Goal: Task Accomplishment & Management: Manage account settings

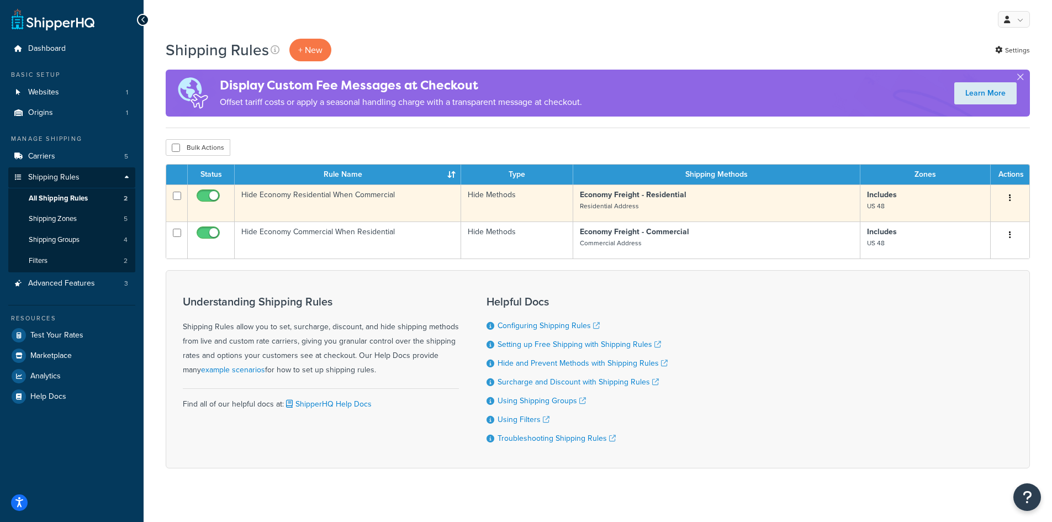
click at [374, 203] on td "Hide Economy Residential When Commercial" at bounding box center [348, 202] width 226 height 37
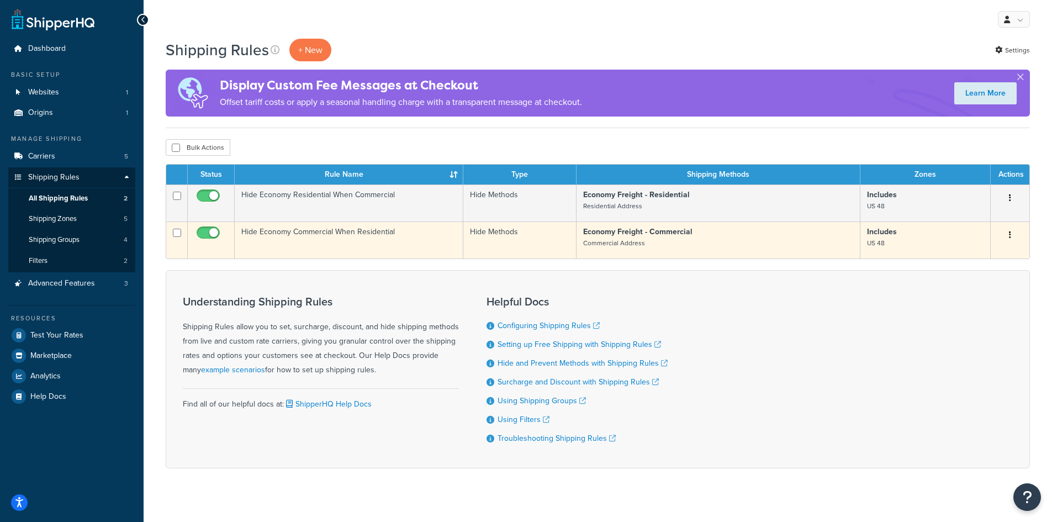
click at [338, 247] on td "Hide Economy Commercial When Residential" at bounding box center [349, 239] width 229 height 37
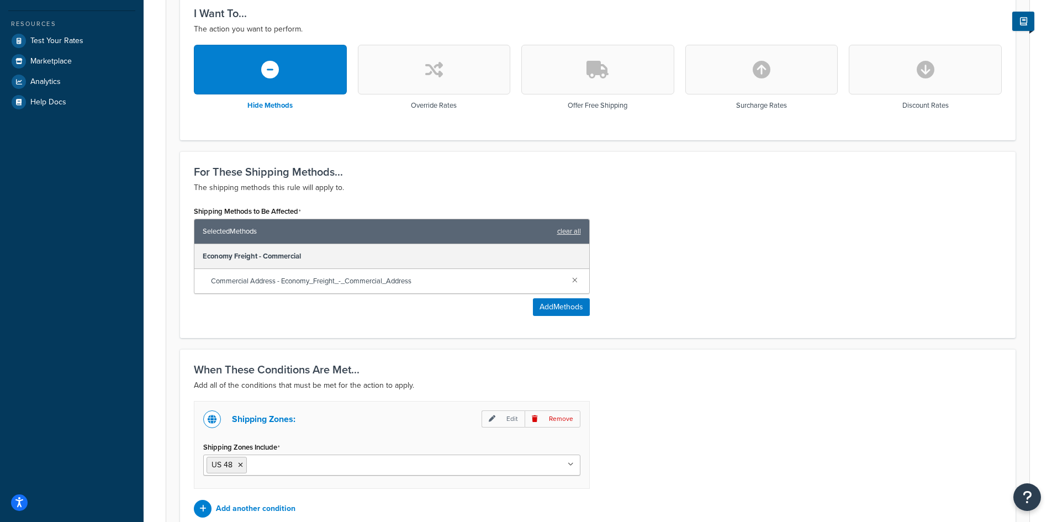
scroll to position [368, 0]
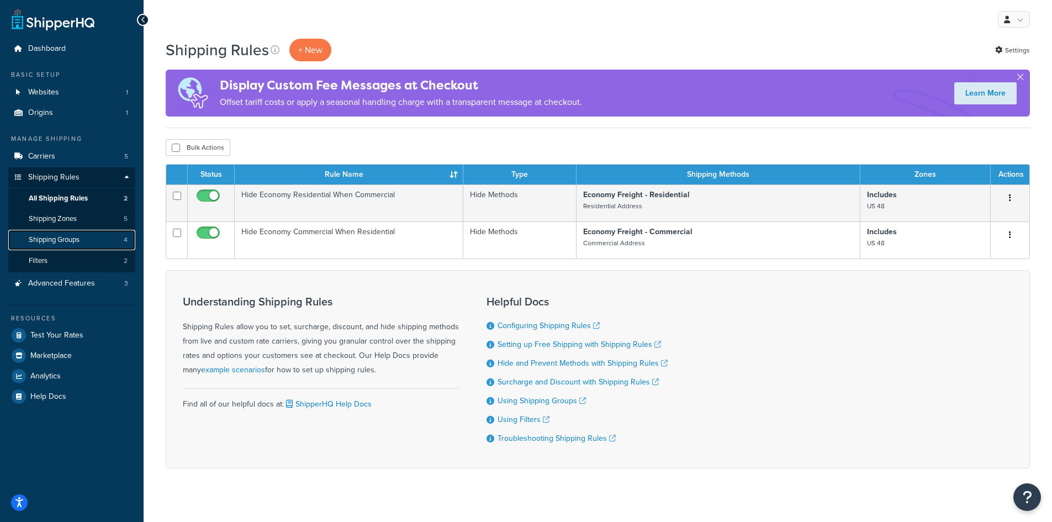
click at [78, 245] on link "Shipping Groups 4" at bounding box center [71, 240] width 127 height 20
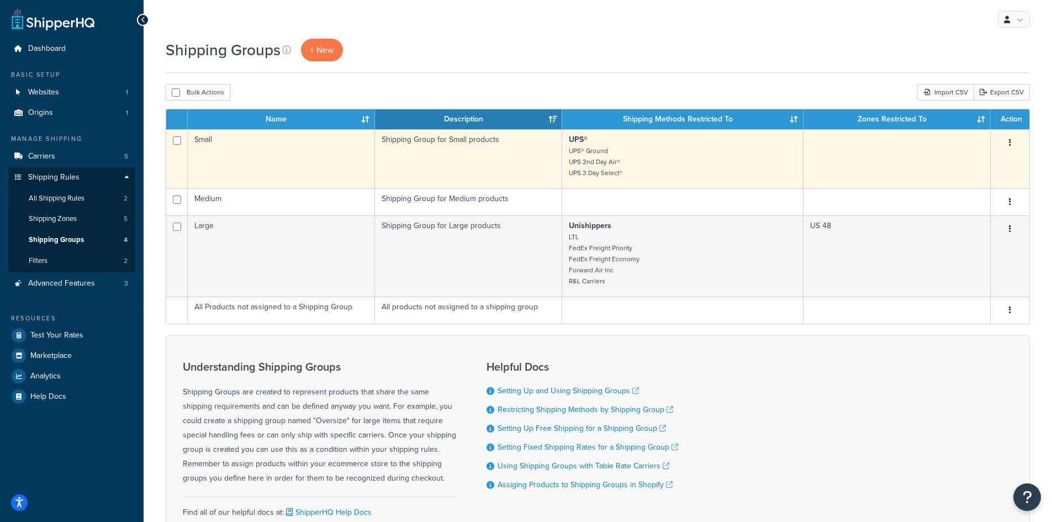
click at [296, 158] on td "Small" at bounding box center [281, 158] width 187 height 59
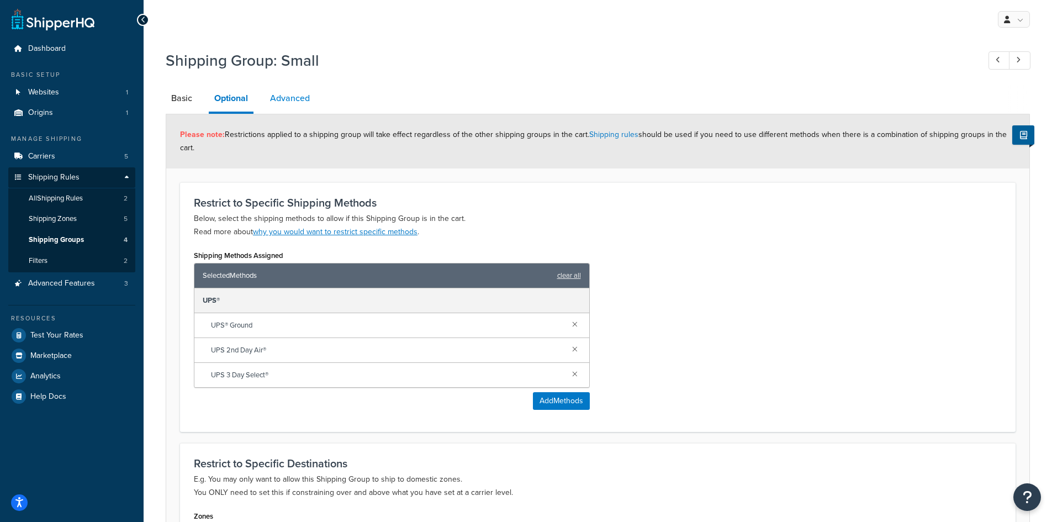
click at [284, 104] on link "Advanced" at bounding box center [289, 98] width 51 height 26
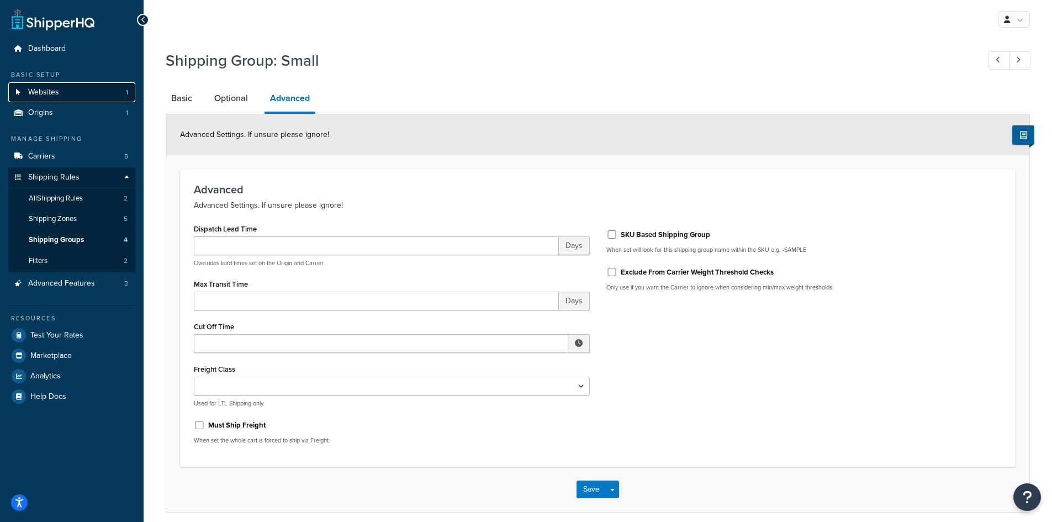
click at [76, 94] on link "Websites 1" at bounding box center [71, 92] width 127 height 20
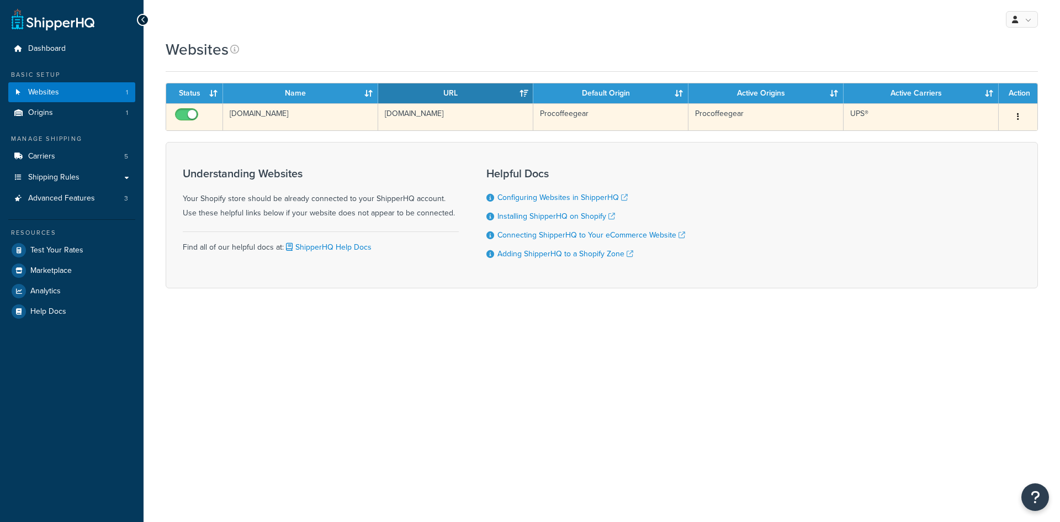
click at [304, 121] on td "[DOMAIN_NAME]" at bounding box center [300, 116] width 155 height 27
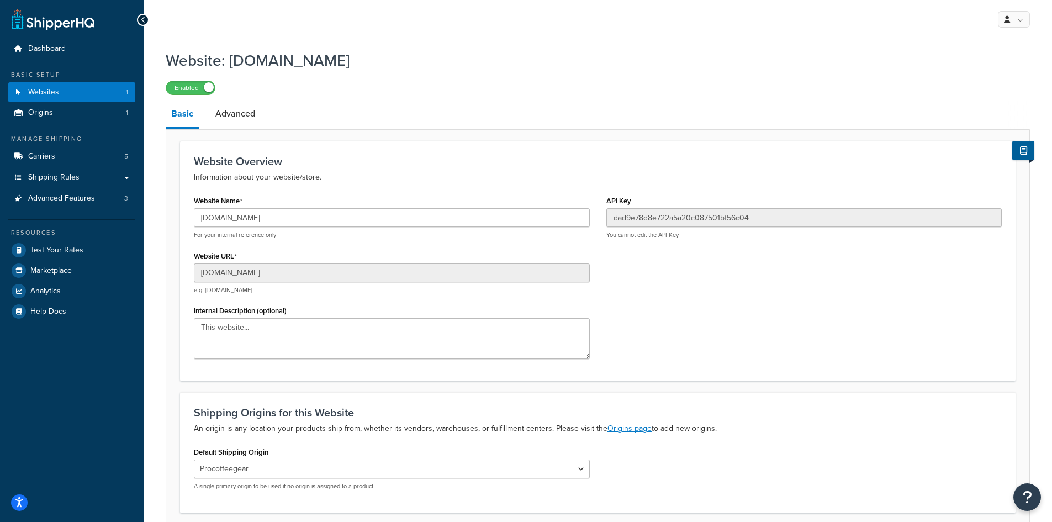
click at [261, 123] on li "Advanced" at bounding box center [241, 113] width 62 height 26
click at [251, 118] on link "Advanced" at bounding box center [235, 113] width 51 height 26
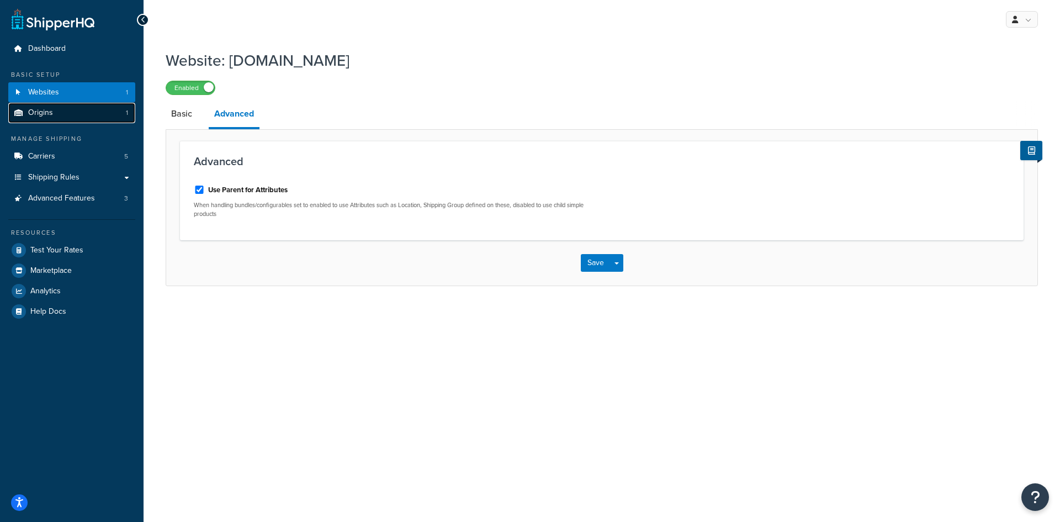
click at [68, 111] on link "Origins 1" at bounding box center [71, 113] width 127 height 20
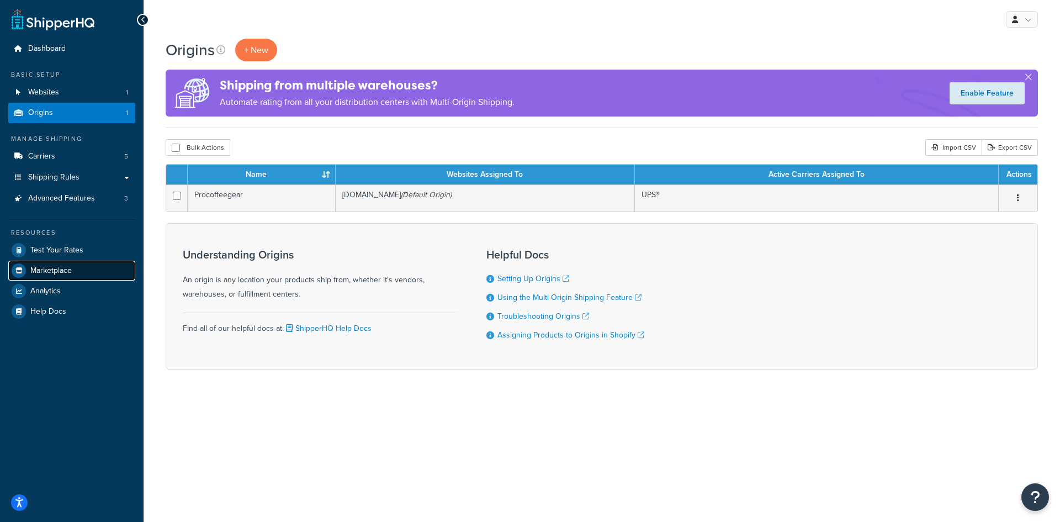
drag, startPoint x: 0, startPoint y: 0, endPoint x: 75, endPoint y: 272, distance: 282.2
click at [75, 272] on link "Marketplace" at bounding box center [71, 271] width 127 height 20
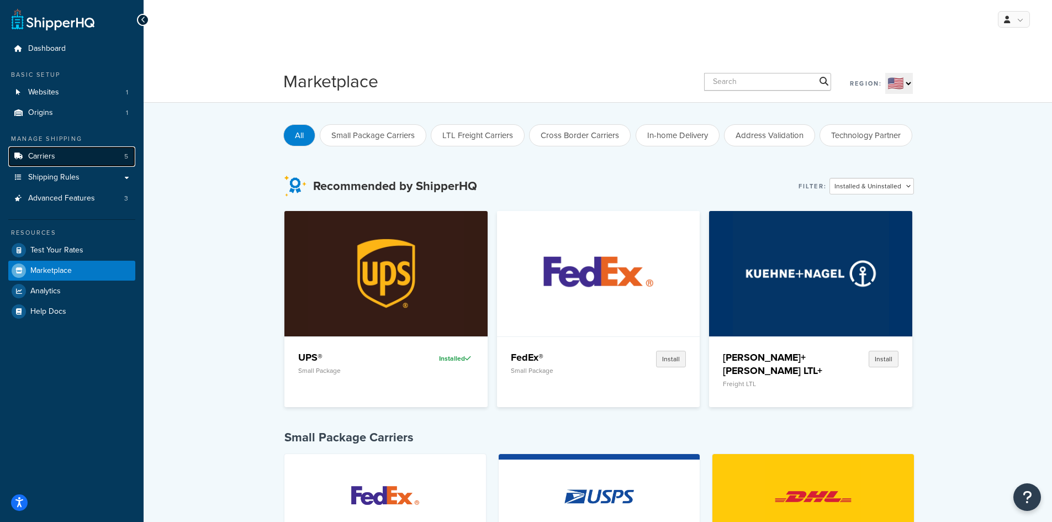
click at [59, 161] on link "Carriers 5" at bounding box center [71, 156] width 127 height 20
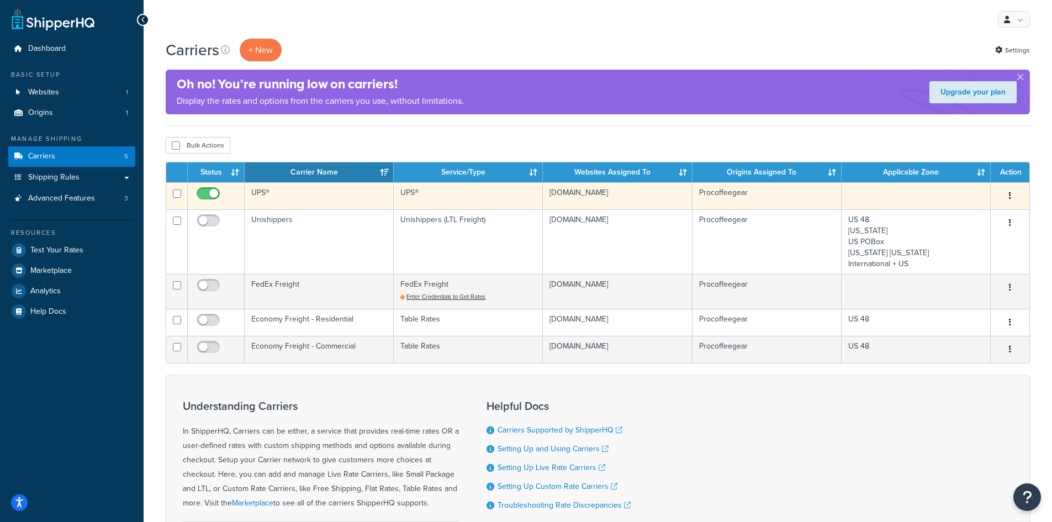
click at [315, 199] on td "UPS®" at bounding box center [319, 195] width 149 height 27
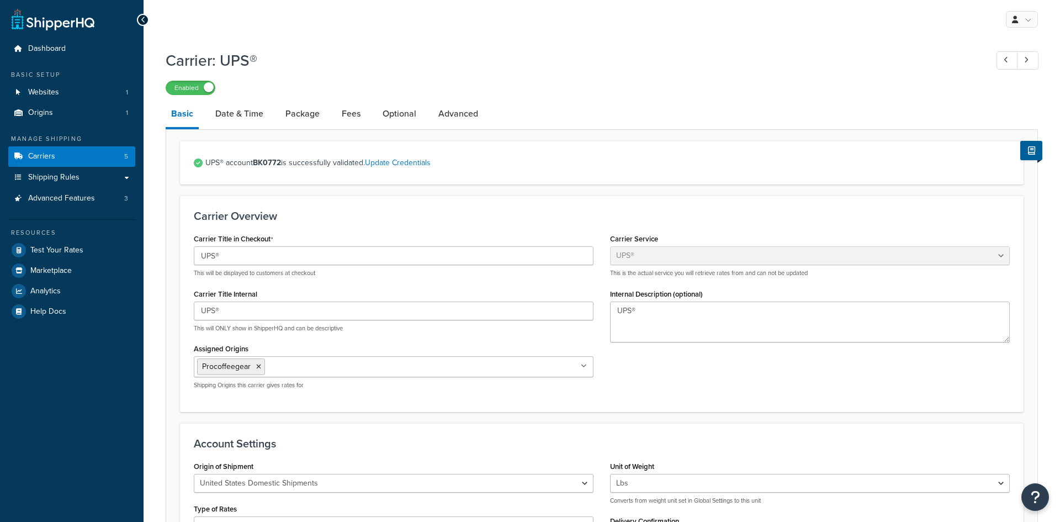
select select "ups"
select select "2"
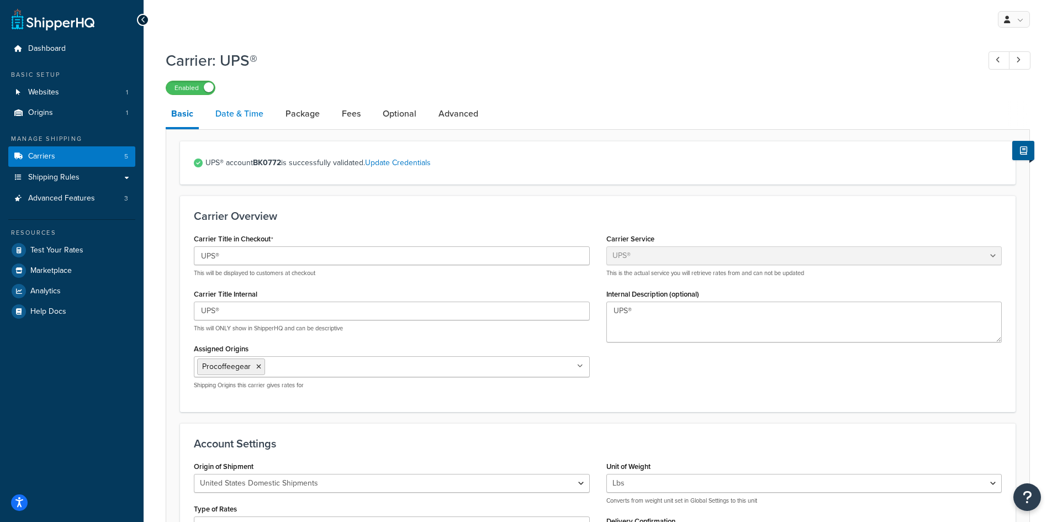
click at [264, 123] on link "Date & Time" at bounding box center [239, 113] width 59 height 26
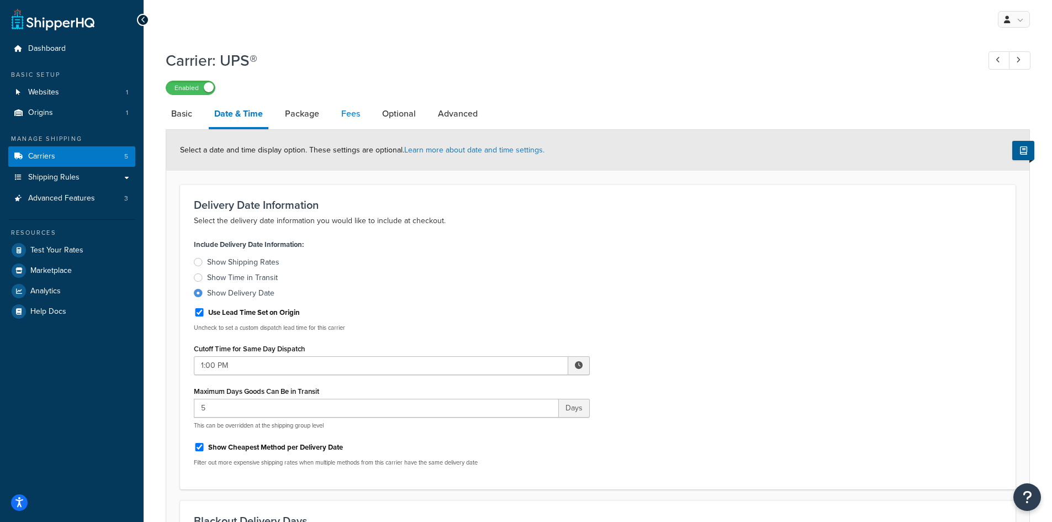
click at [344, 114] on link "Fees" at bounding box center [351, 113] width 30 height 26
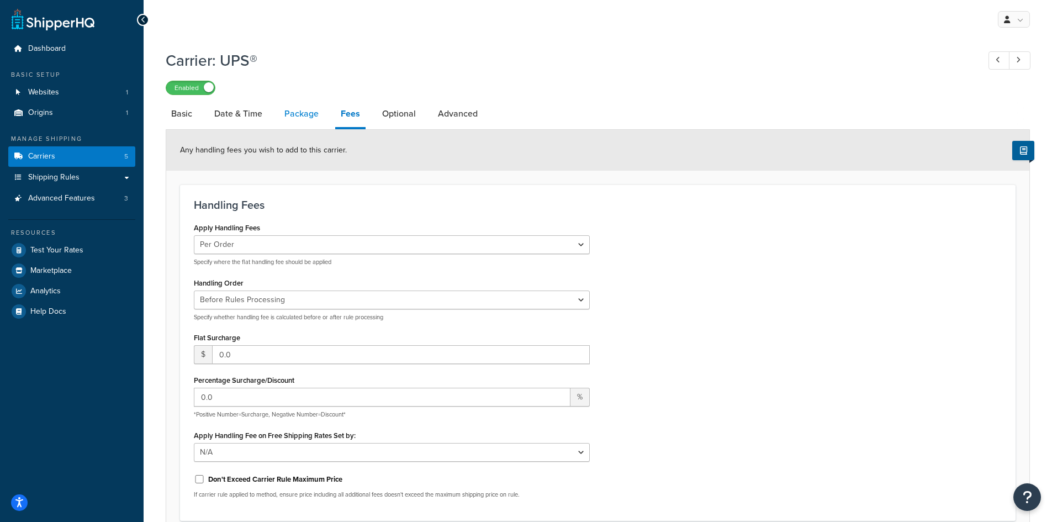
click at [303, 110] on link "Package" at bounding box center [301, 113] width 45 height 26
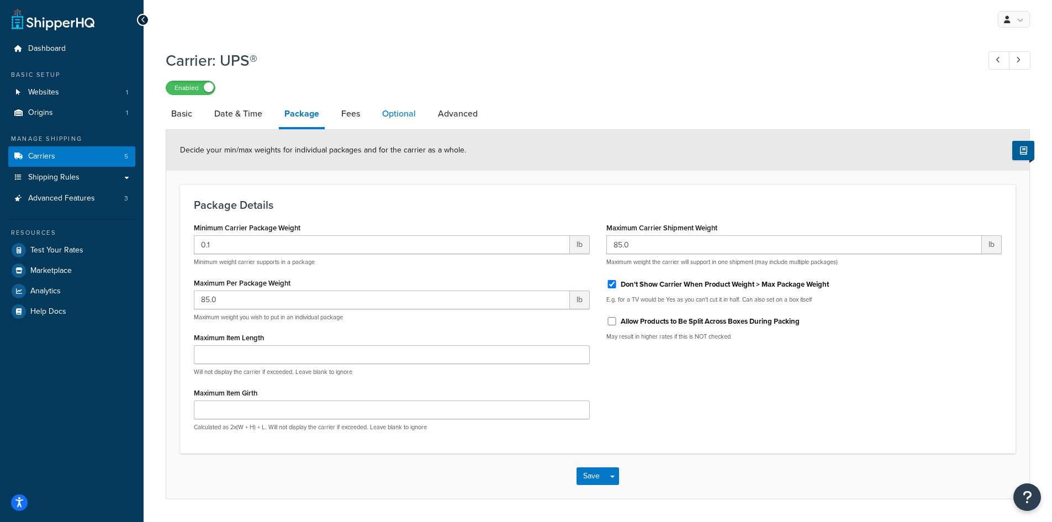
click at [383, 116] on link "Optional" at bounding box center [399, 113] width 45 height 26
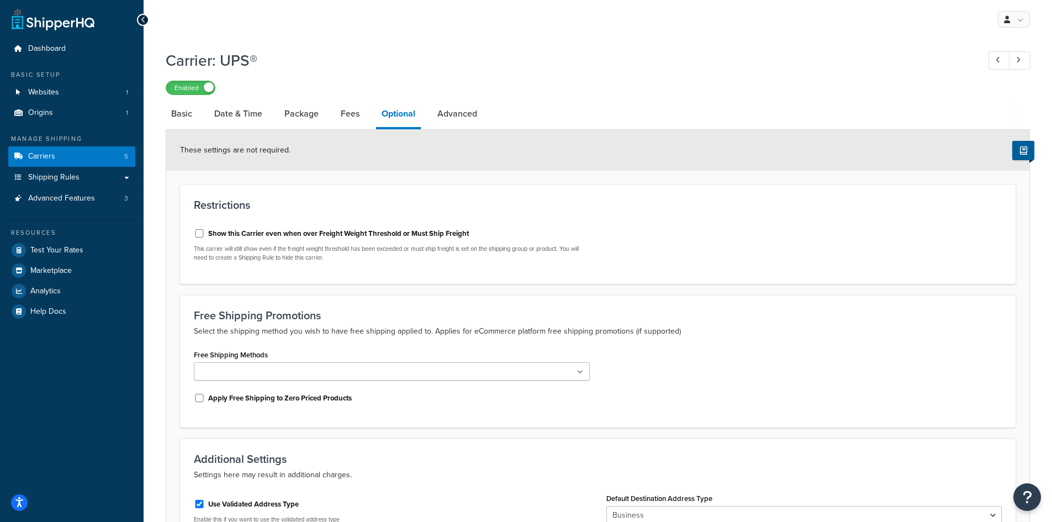
scroll to position [73, 0]
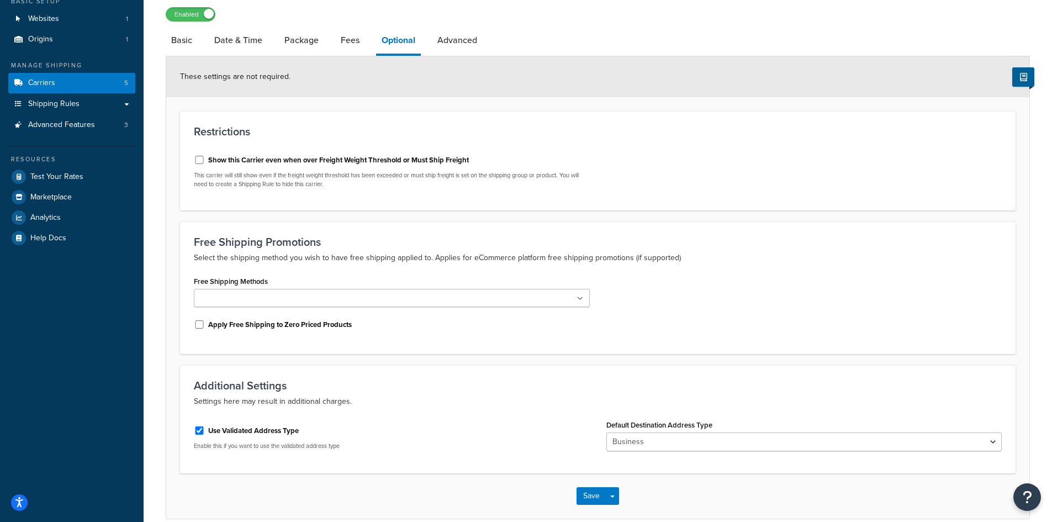
click at [441, 289] on div "Free Shipping Methods UPS 2nd Day Air® UPS 3 Day Select® UPS Next Day Air® UPS …" at bounding box center [392, 290] width 396 height 34
click at [462, 296] on ul at bounding box center [392, 298] width 396 height 18
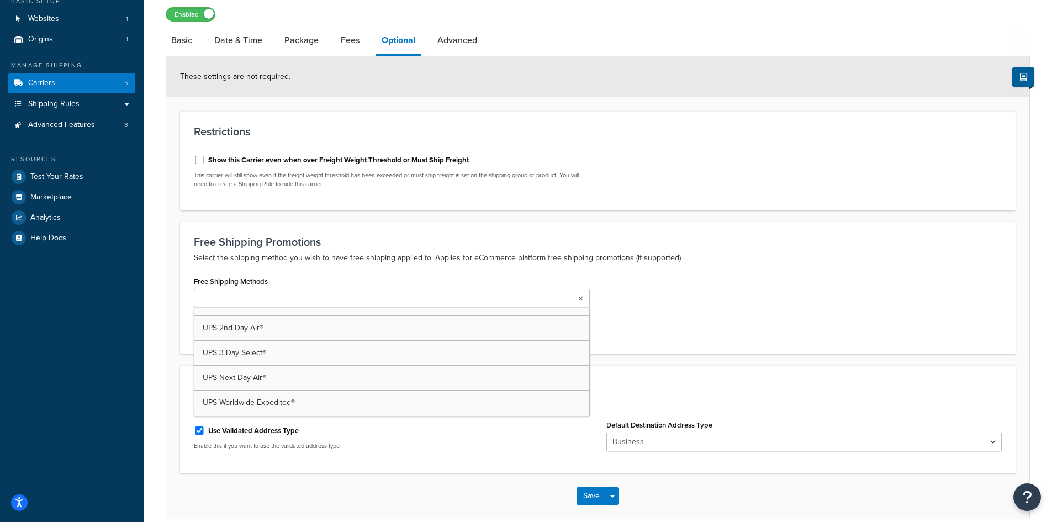
click at [462, 296] on ul at bounding box center [392, 298] width 396 height 18
click at [568, 240] on h3 "Free Shipping Promotions" at bounding box center [598, 242] width 808 height 12
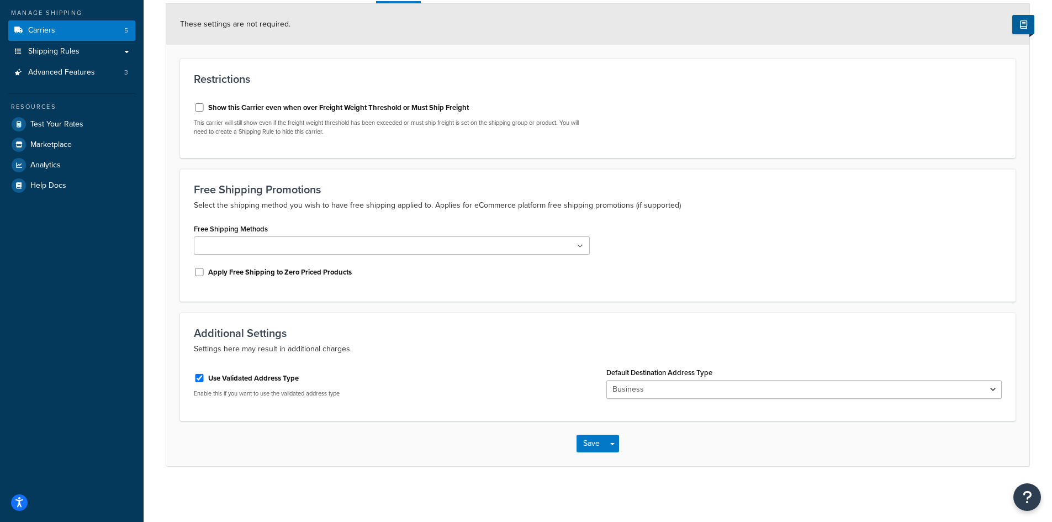
scroll to position [0, 0]
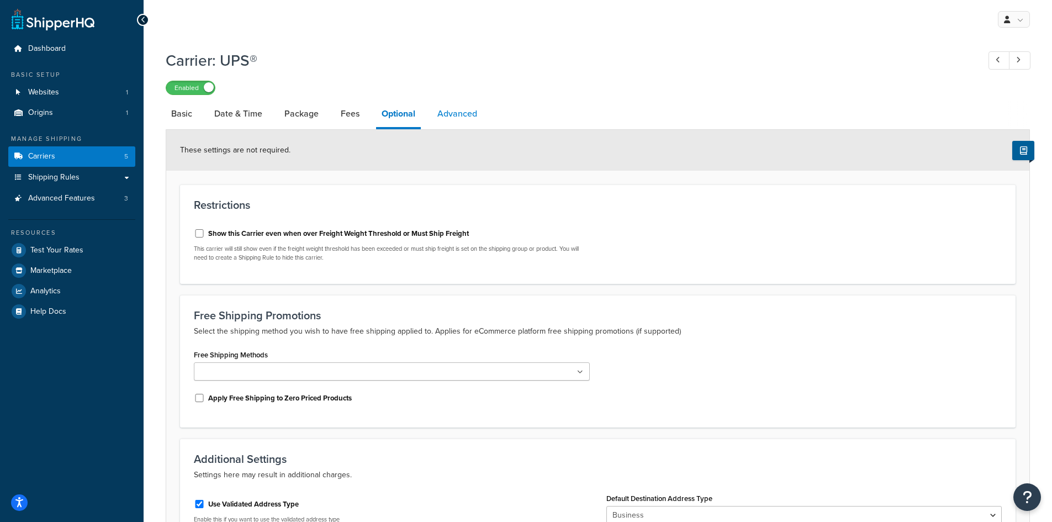
click at [437, 123] on link "Advanced" at bounding box center [457, 113] width 51 height 26
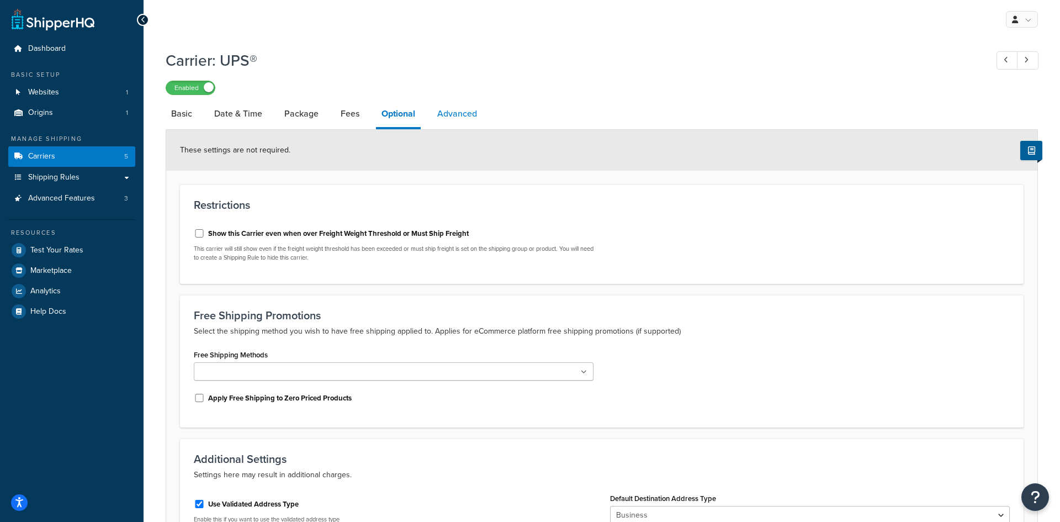
select select "false"
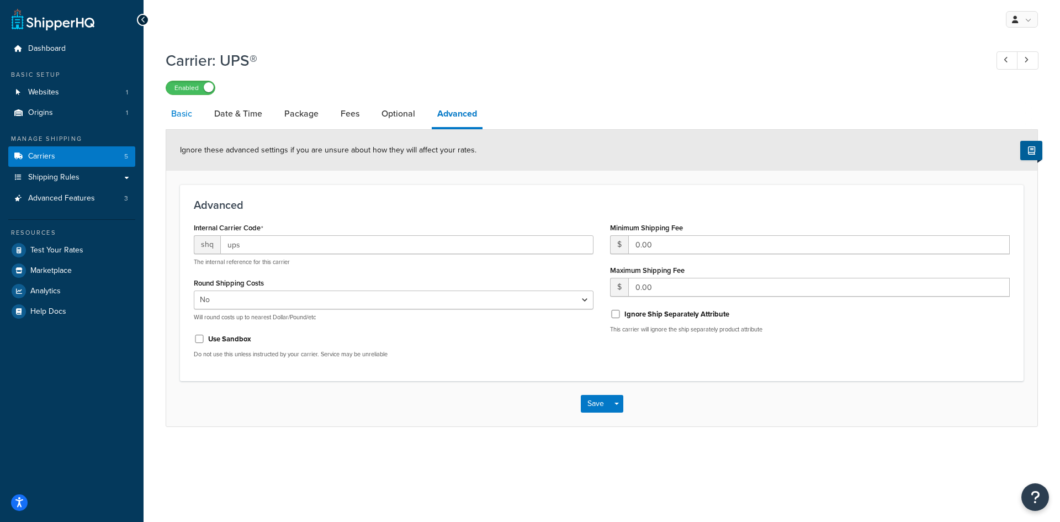
click at [185, 111] on link "Basic" at bounding box center [182, 113] width 32 height 26
select select "ups"
select select "2"
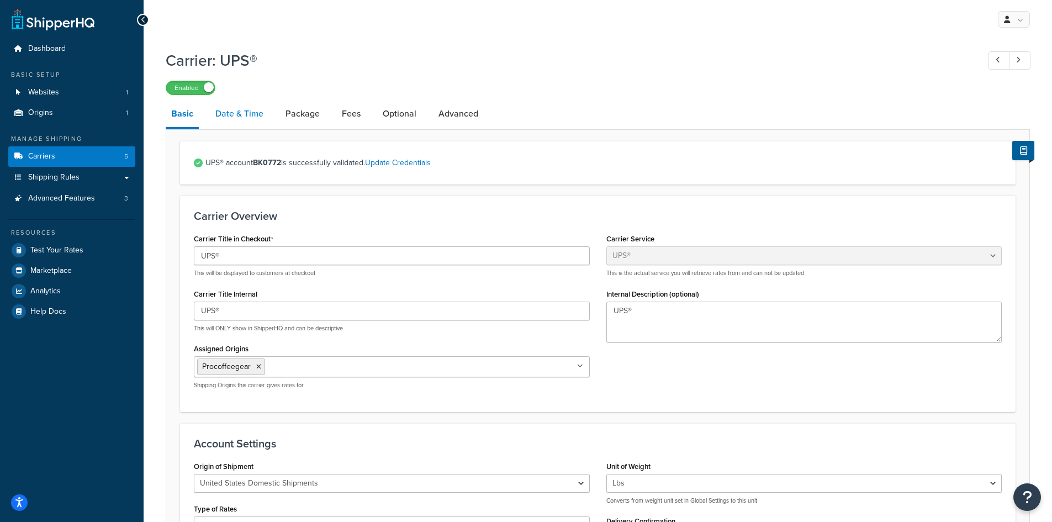
click at [240, 114] on link "Date & Time" at bounding box center [239, 113] width 59 height 26
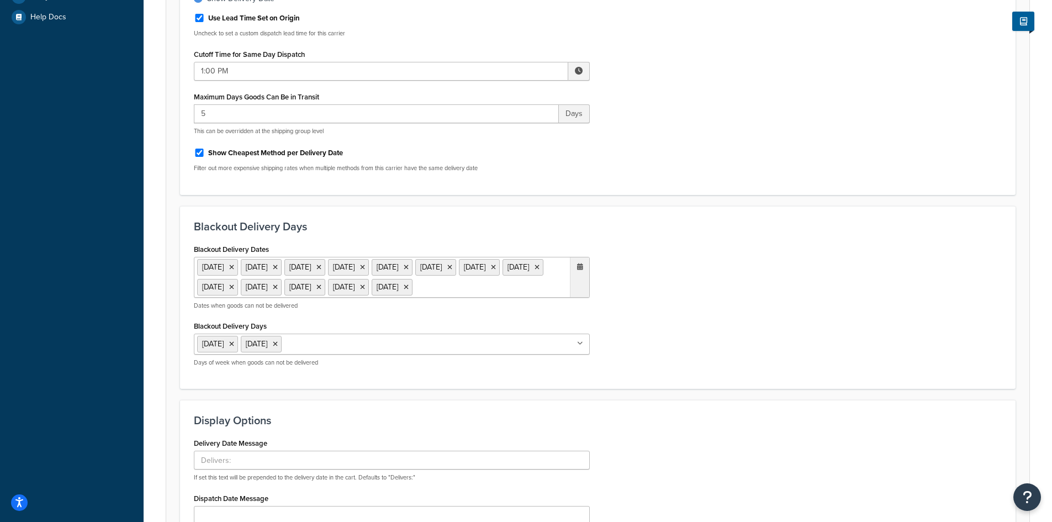
scroll to position [508, 0]
